Goal: Information Seeking & Learning: Learn about a topic

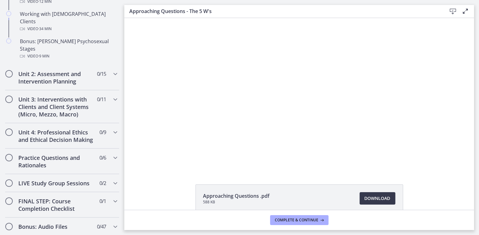
scroll to position [458, 0]
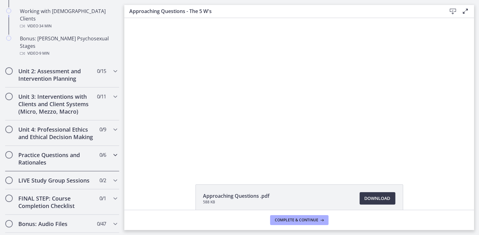
click at [112, 151] on icon "Chapters" at bounding box center [115, 154] width 7 height 7
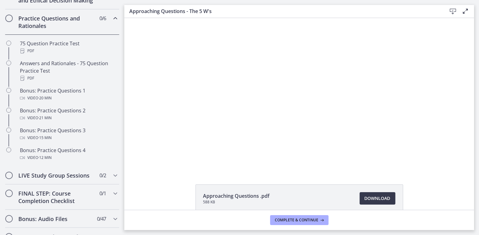
scroll to position [280, 0]
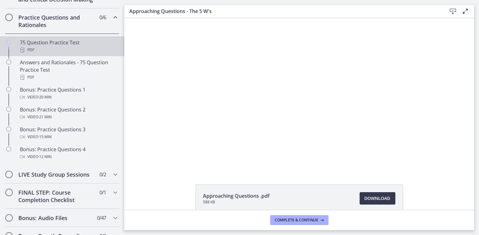
click at [24, 53] on icon "Chapters" at bounding box center [22, 50] width 5 height 5
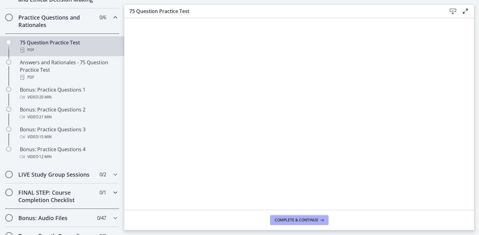
click at [112, 197] on icon "Chapters" at bounding box center [115, 192] width 7 height 7
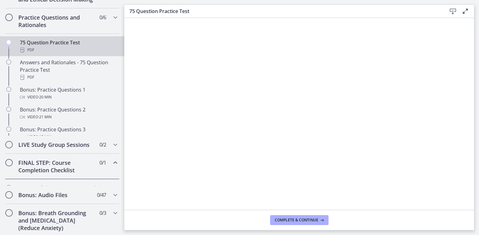
scroll to position [269, 0]
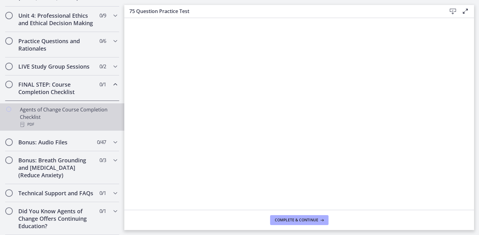
click at [87, 121] on div "PDF" at bounding box center [68, 124] width 97 height 7
